Goal: Communication & Community: Connect with others

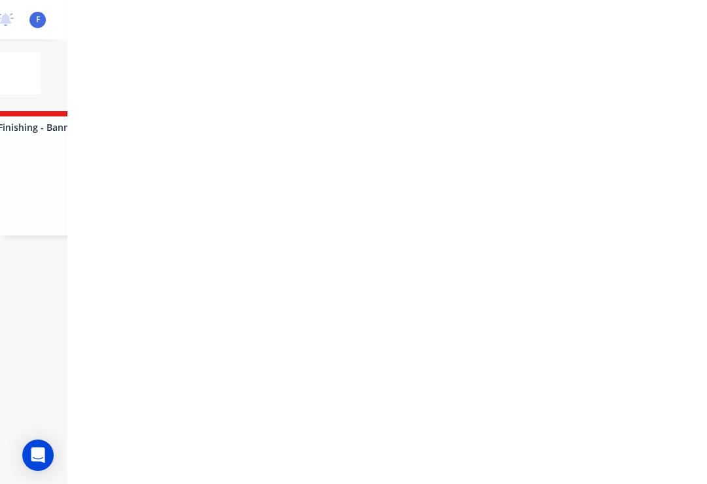
type input "98"
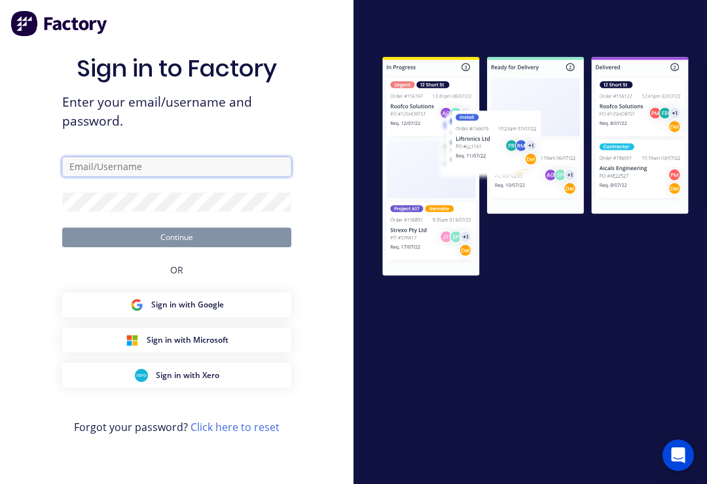
click at [167, 177] on input "text" at bounding box center [176, 167] width 229 height 20
type input "[EMAIL_ADDRESS][DOMAIN_NAME]"
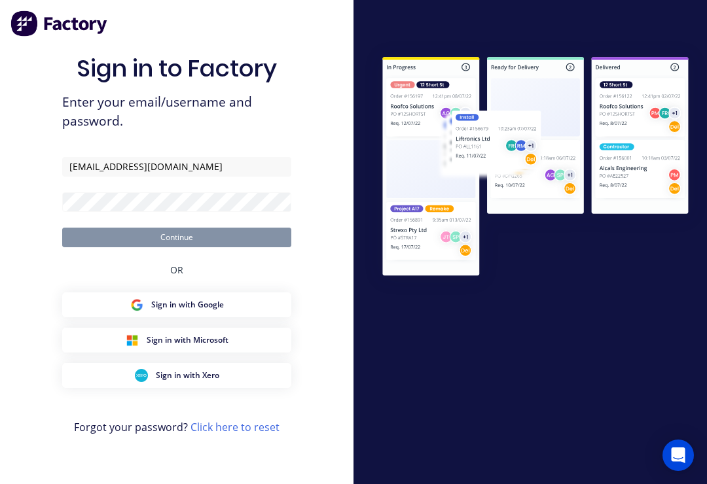
click at [177, 247] on button "Continue" at bounding box center [176, 238] width 229 height 20
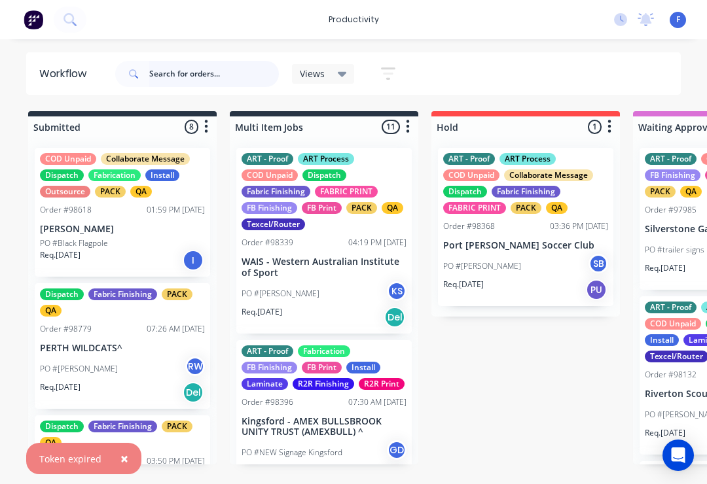
click at [192, 78] on input "text" at bounding box center [214, 74] width 130 height 26
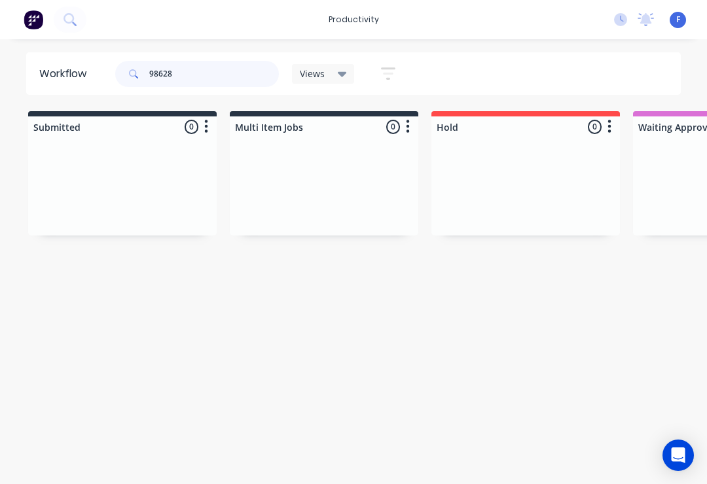
type input "98628"
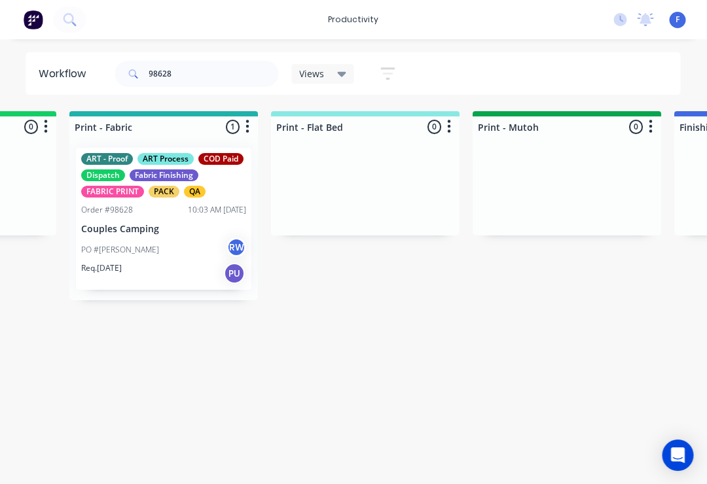
click at [165, 234] on p "Couples Camping" at bounding box center [164, 229] width 165 height 11
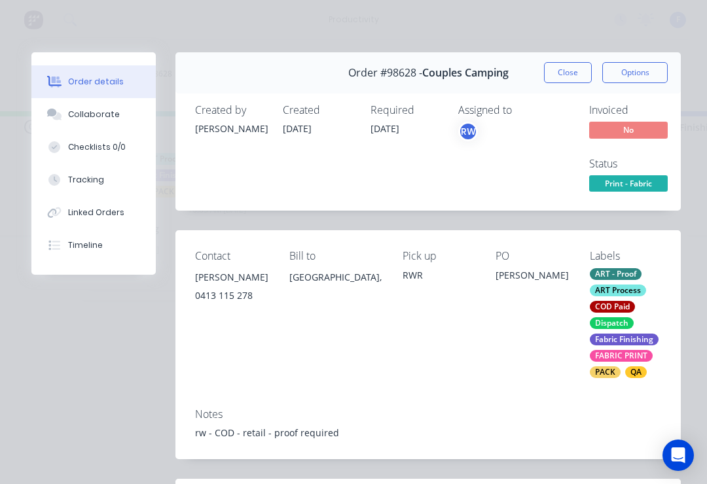
click at [105, 116] on div "Collaborate" at bounding box center [94, 115] width 52 height 12
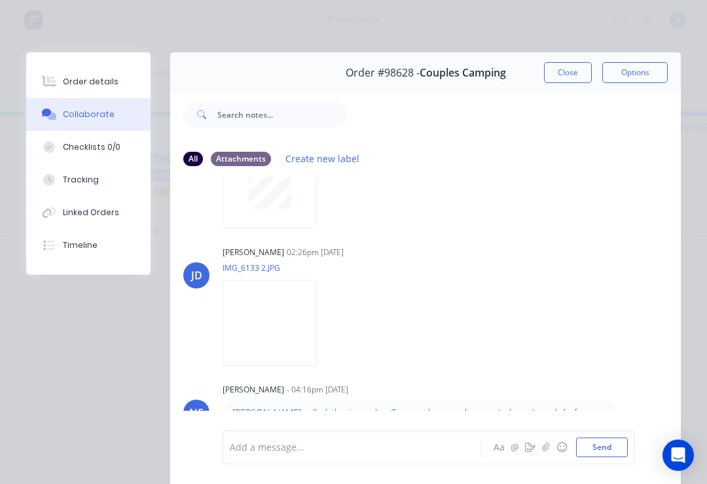
scroll to position [92, 0]
click at [275, 338] on img at bounding box center [269, 323] width 94 height 86
click at [542, 453] on button "button" at bounding box center [546, 448] width 16 height 16
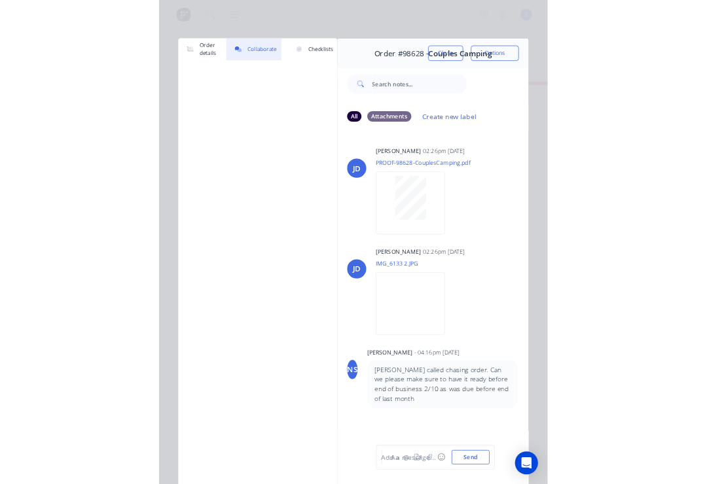
scroll to position [0, 1772]
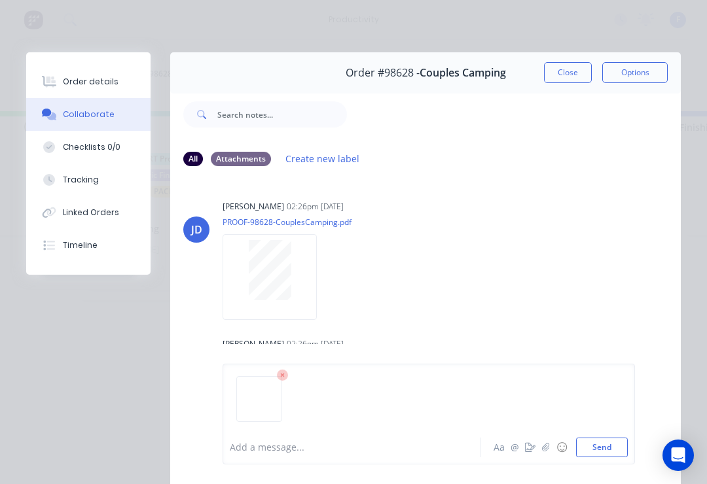
click at [625, 444] on button "Send" at bounding box center [602, 448] width 52 height 20
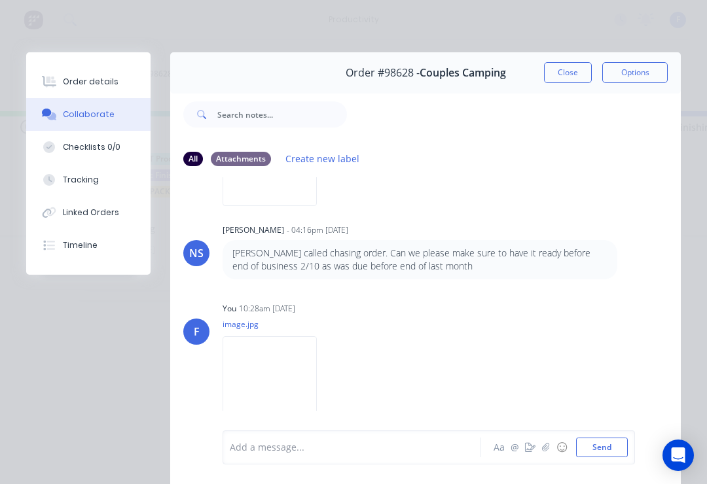
scroll to position [251, 0]
click at [551, 446] on button "button" at bounding box center [546, 448] width 16 height 16
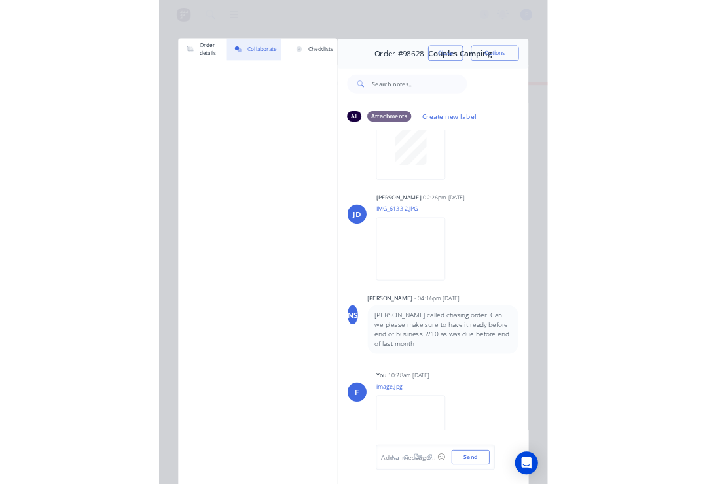
scroll to position [0, 1776]
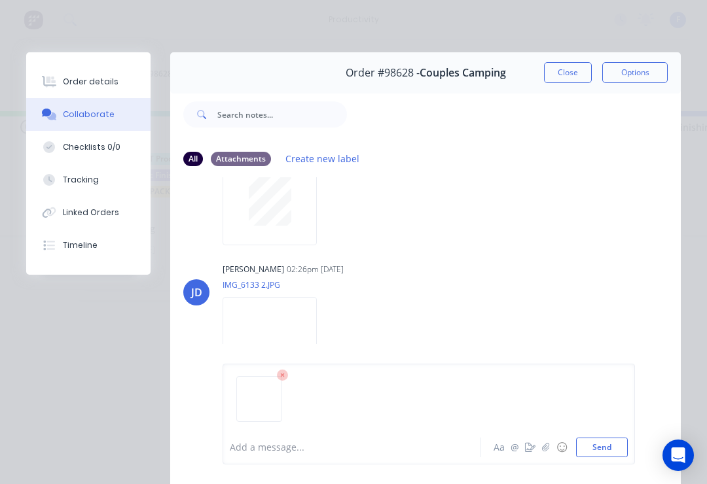
click at [624, 447] on button "Send" at bounding box center [602, 448] width 52 height 20
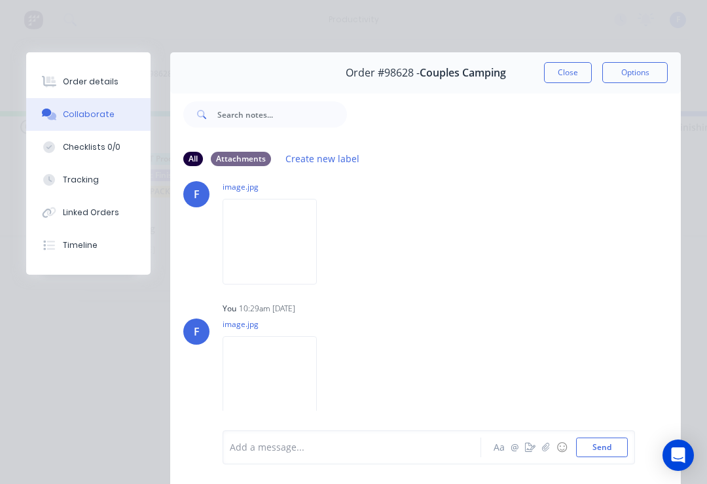
scroll to position [394, 0]
click at [574, 73] on button "Close" at bounding box center [568, 72] width 48 height 21
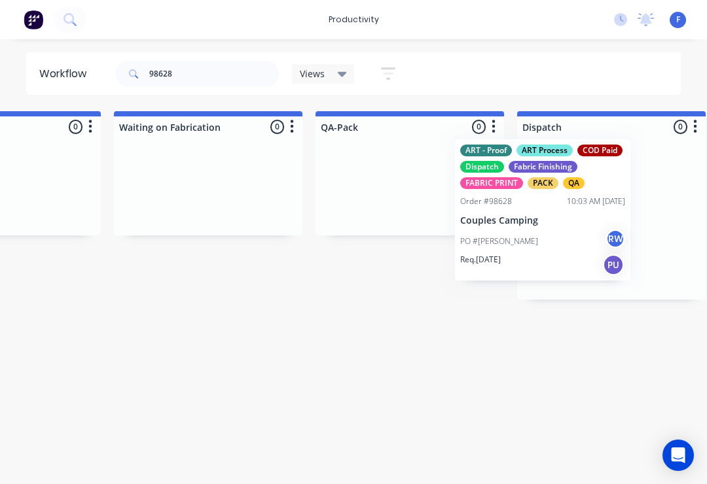
scroll to position [0, 3140]
